Goal: Find specific page/section: Find specific page/section

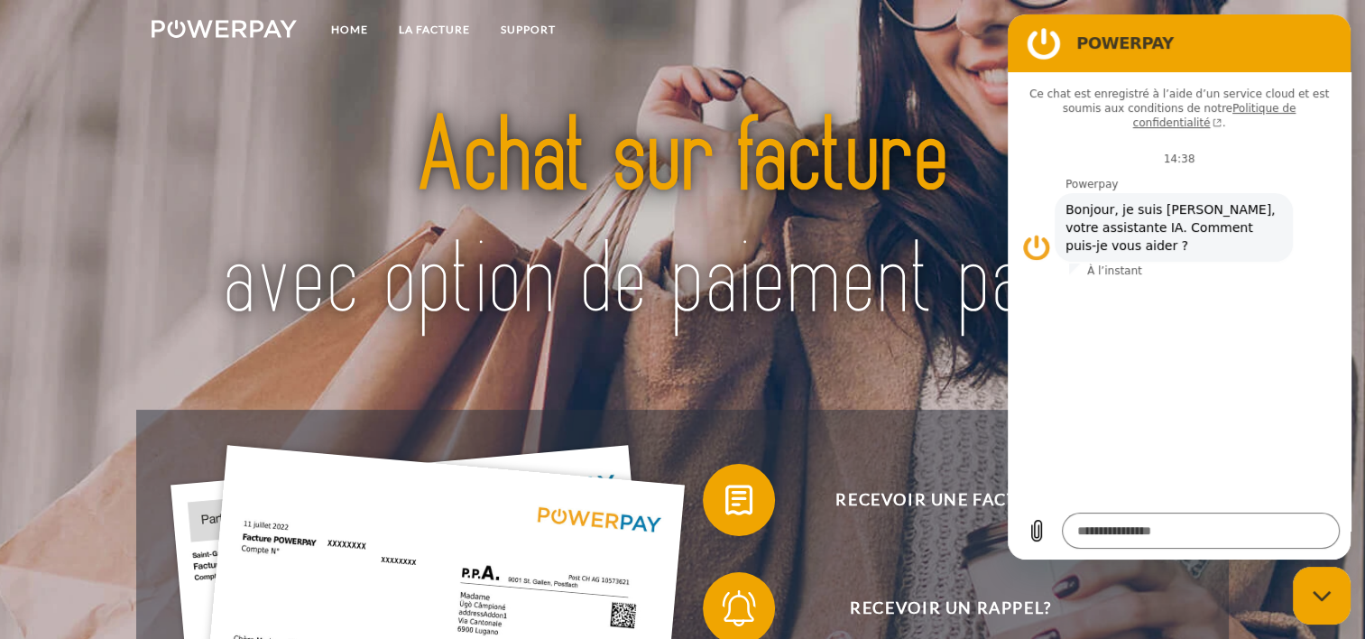
click at [1038, 233] on figure at bounding box center [1036, 247] width 29 height 29
click at [1036, 233] on figure at bounding box center [1036, 247] width 29 height 29
click at [1031, 233] on figure at bounding box center [1036, 247] width 29 height 29
click at [940, 264] on img at bounding box center [682, 220] width 957 height 312
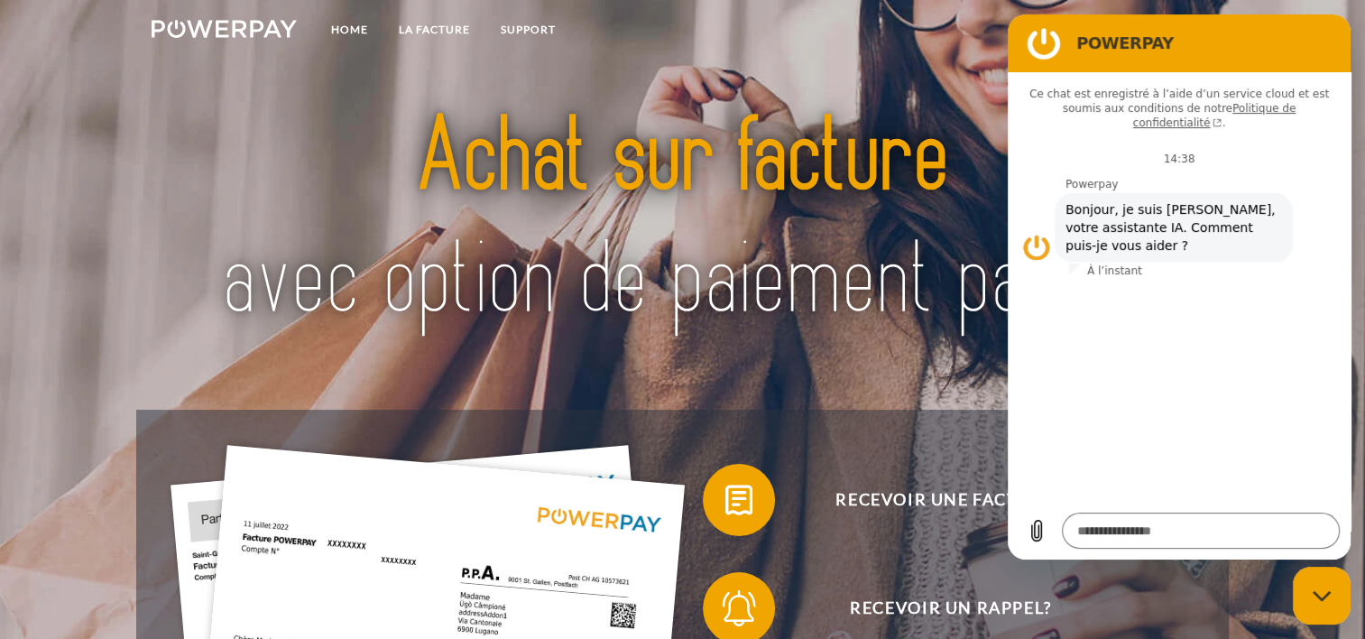
click at [1031, 233] on figure at bounding box center [1036, 247] width 29 height 29
click at [1029, 233] on figure at bounding box center [1036, 247] width 29 height 29
click at [935, 262] on img at bounding box center [682, 220] width 957 height 312
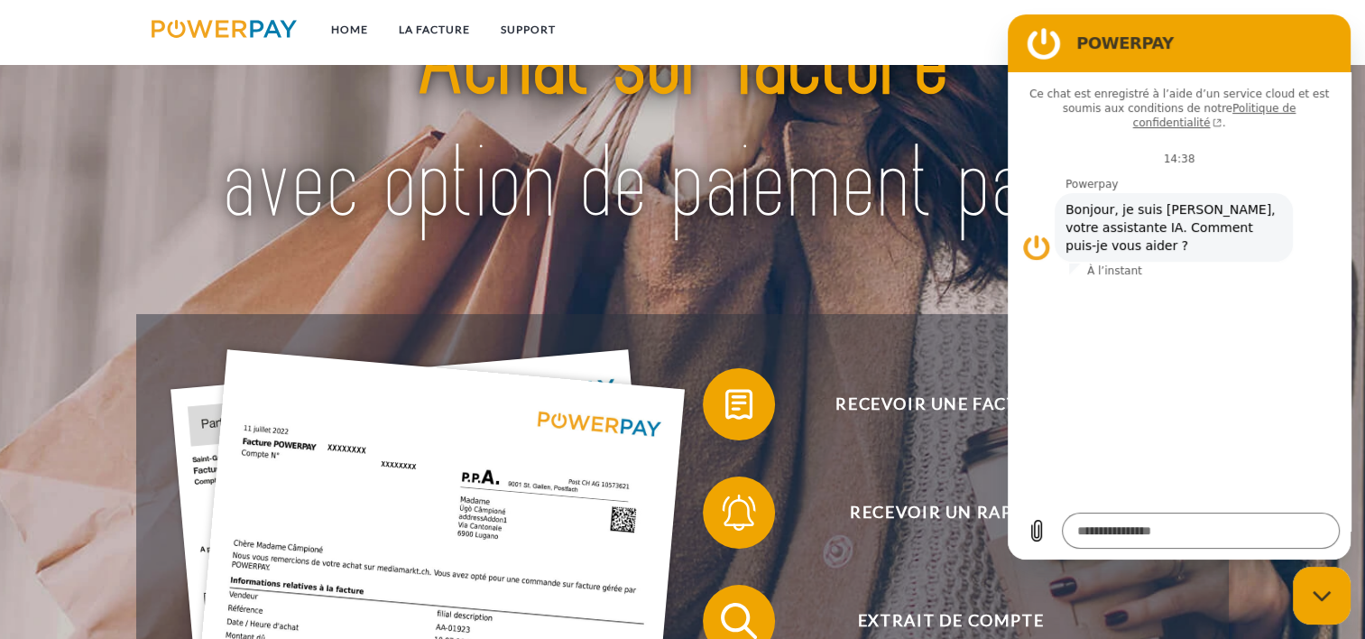
scroll to position [108, 0]
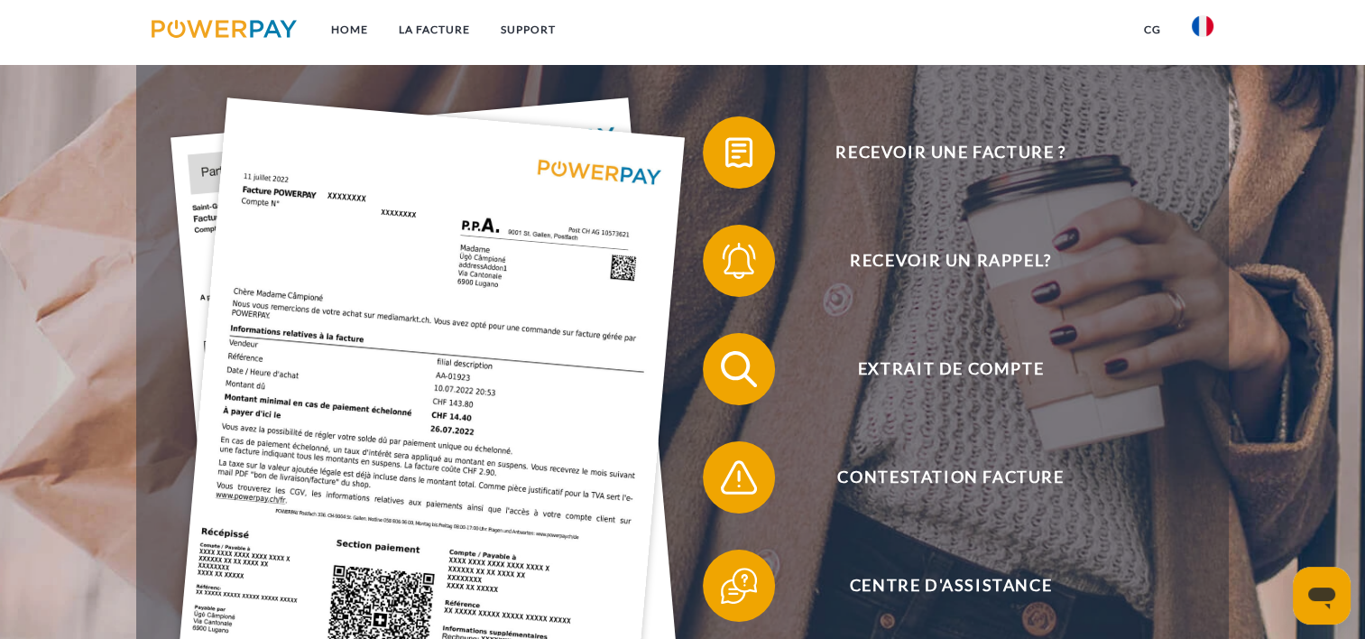
scroll to position [361, 0]
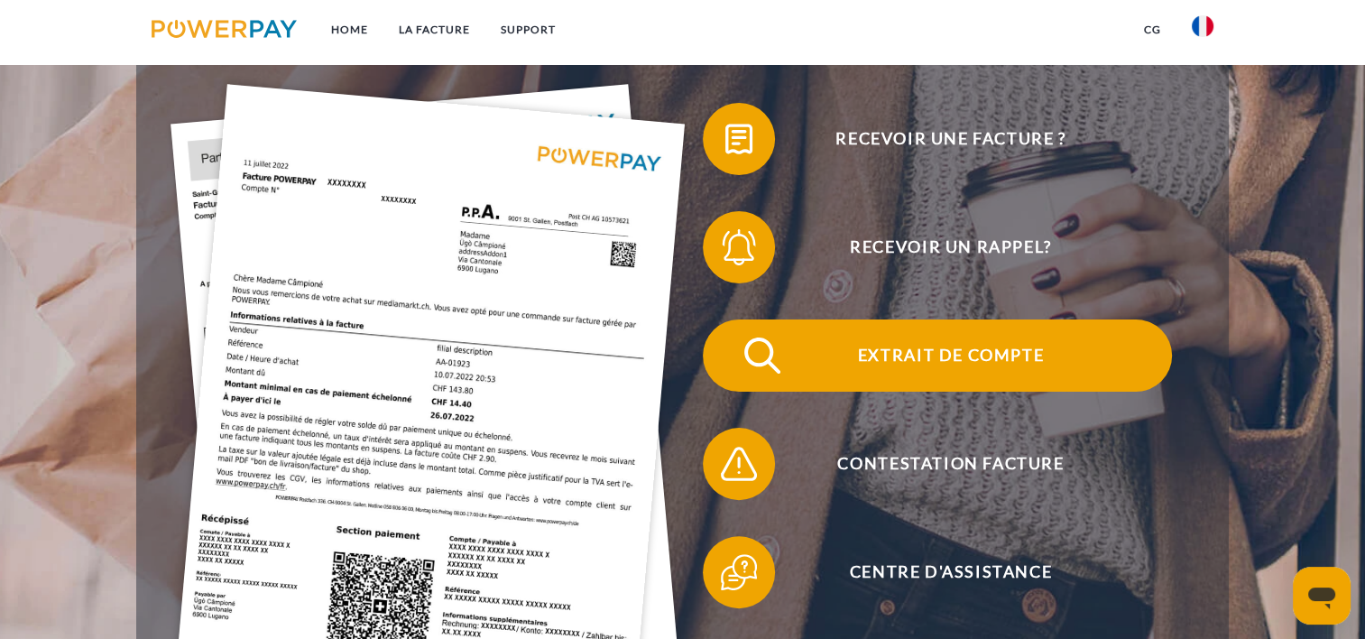
click at [882, 355] on span "Extrait de compte" at bounding box center [951, 355] width 442 height 72
